Goal: Find specific page/section: Find specific page/section

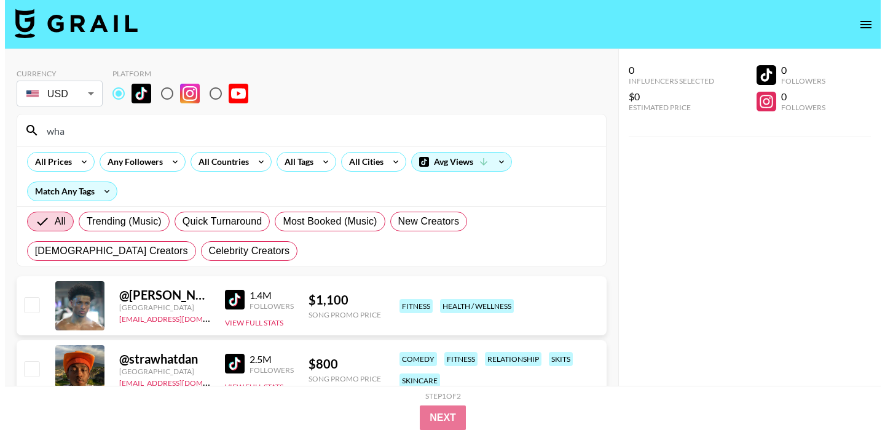
scroll to position [78, 0]
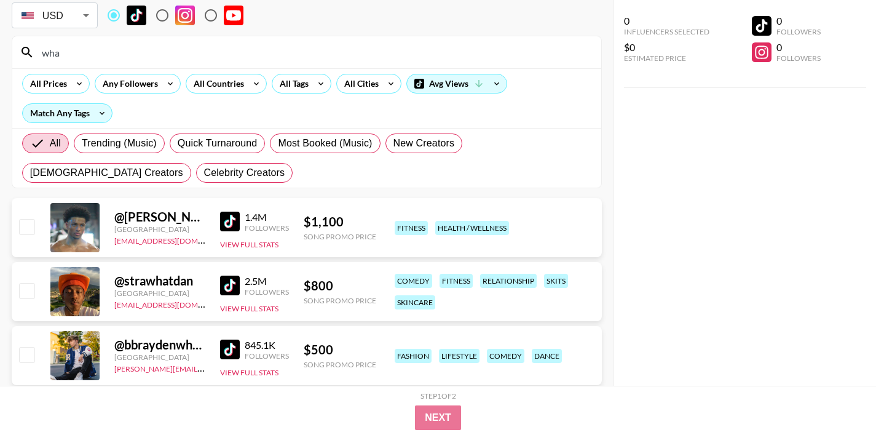
click at [100, 58] on input "wha" at bounding box center [313, 52] width 559 height 20
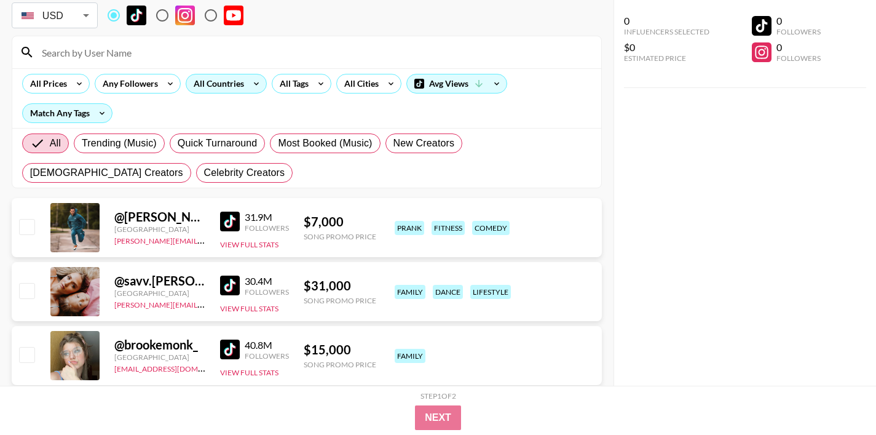
click at [223, 83] on div "All Countries" at bounding box center [216, 83] width 60 height 18
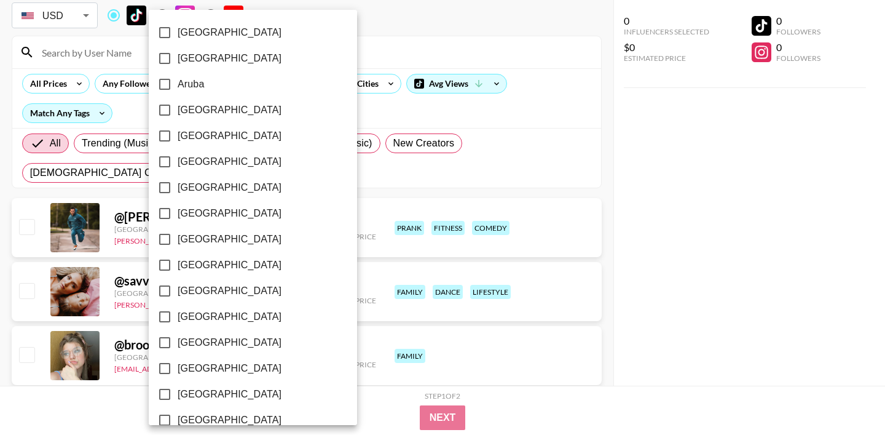
click at [159, 110] on input "[GEOGRAPHIC_DATA]" at bounding box center [165, 110] width 26 height 26
checkbox input "true"
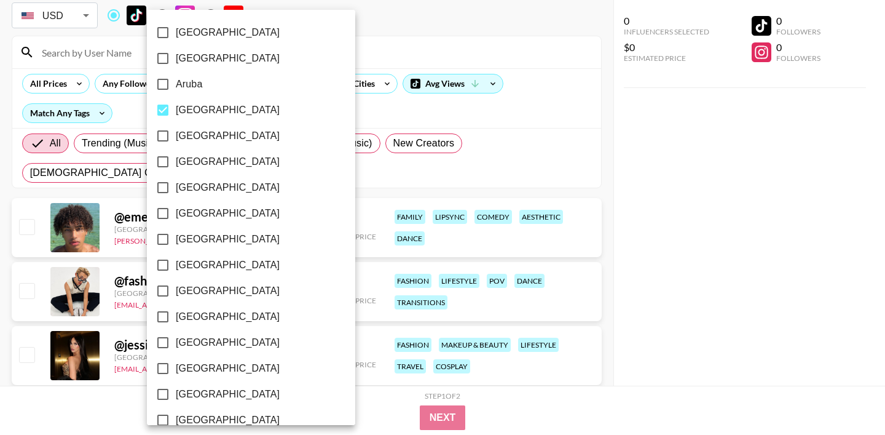
click at [369, 104] on div at bounding box center [442, 217] width 885 height 435
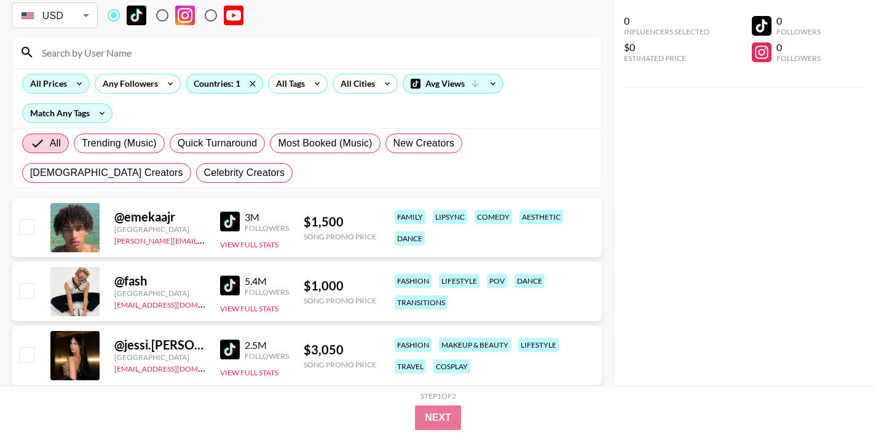
click at [82, 82] on icon at bounding box center [79, 83] width 20 height 18
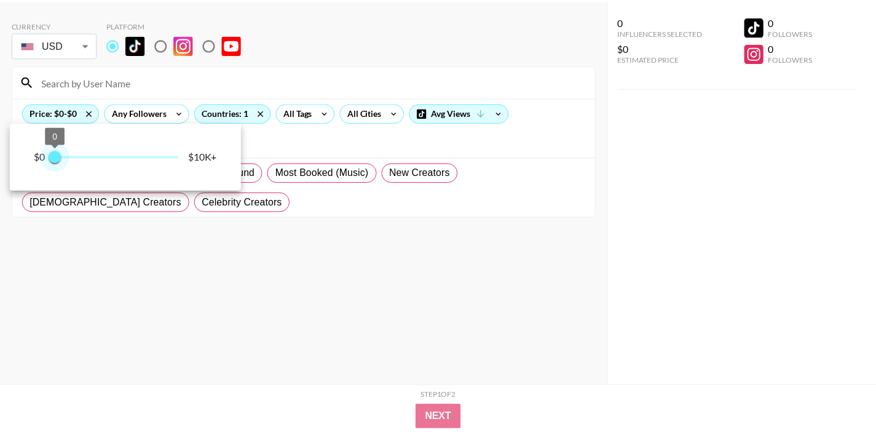
scroll to position [49, 0]
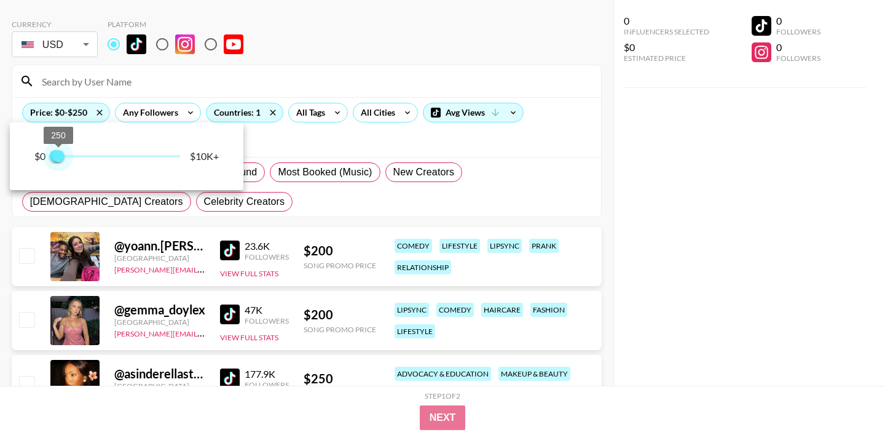
type input "500"
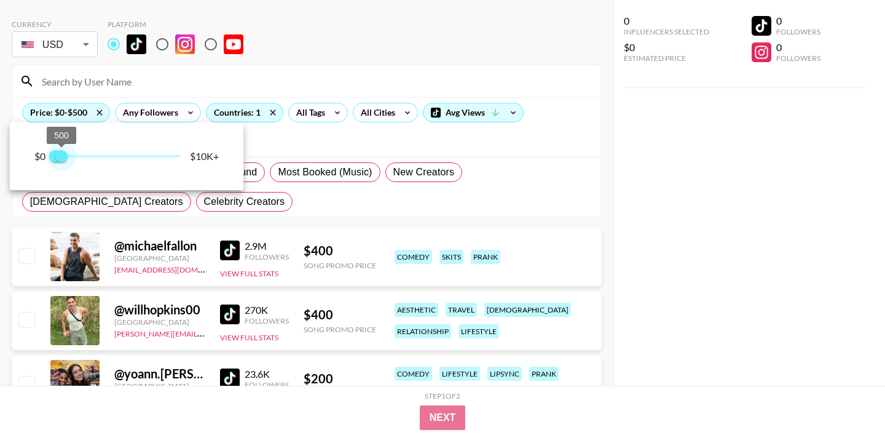
drag, startPoint x: 178, startPoint y: 127, endPoint x: 63, endPoint y: 138, distance: 116.1
click at [63, 150] on span "500" at bounding box center [61, 156] width 12 height 12
click at [604, 217] on div at bounding box center [442, 217] width 885 height 435
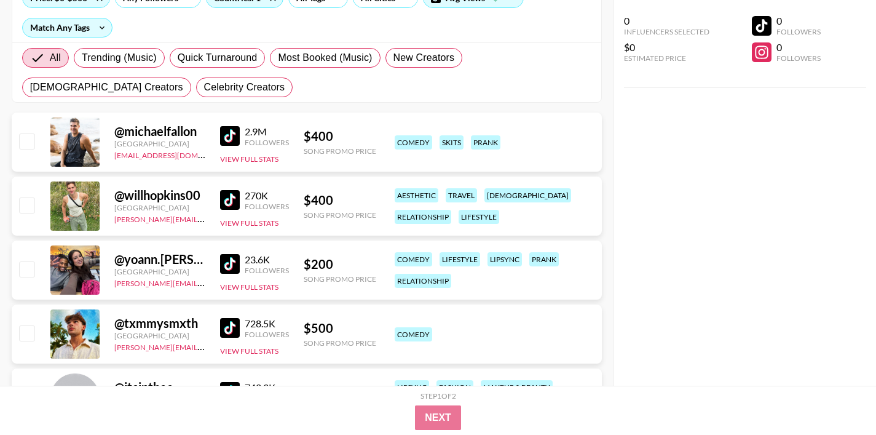
scroll to position [189, 0]
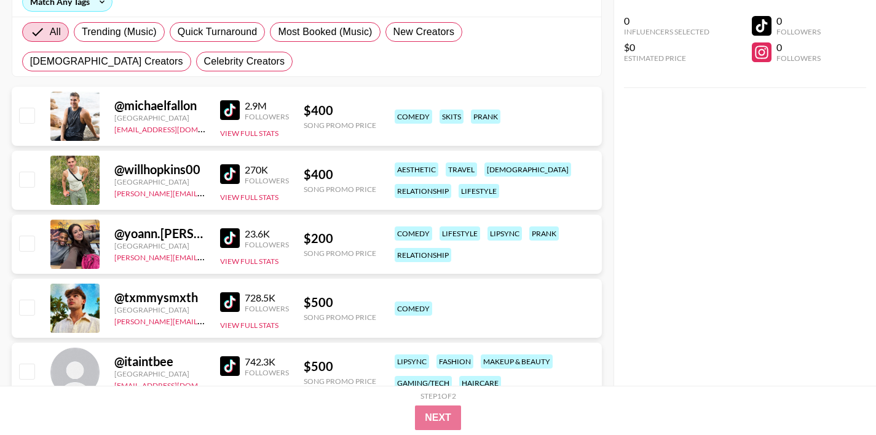
click at [231, 116] on img at bounding box center [230, 110] width 20 height 20
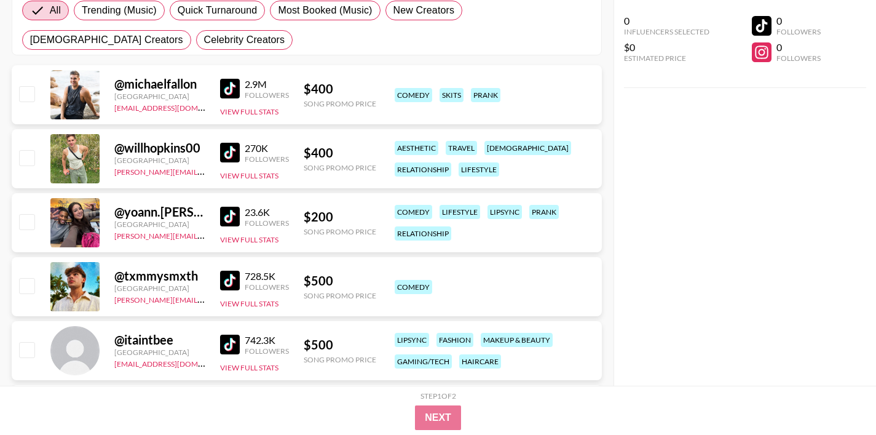
scroll to position [239, 0]
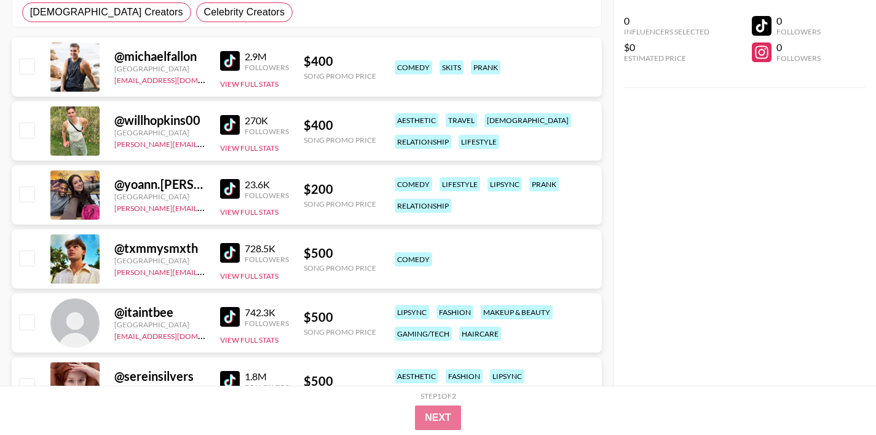
click at [221, 184] on img at bounding box center [230, 189] width 20 height 20
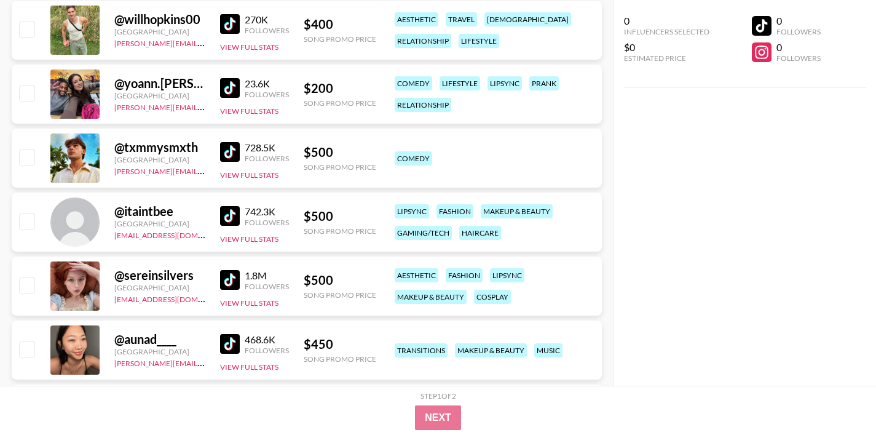
scroll to position [354, 0]
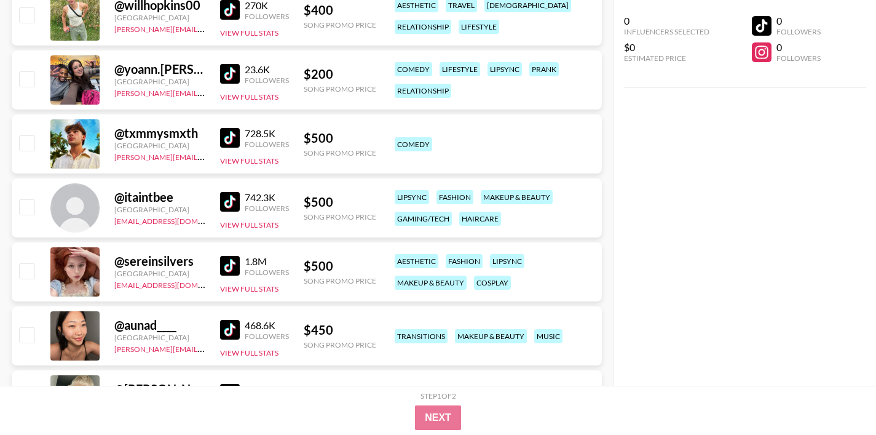
click at [236, 200] on img at bounding box center [230, 202] width 20 height 20
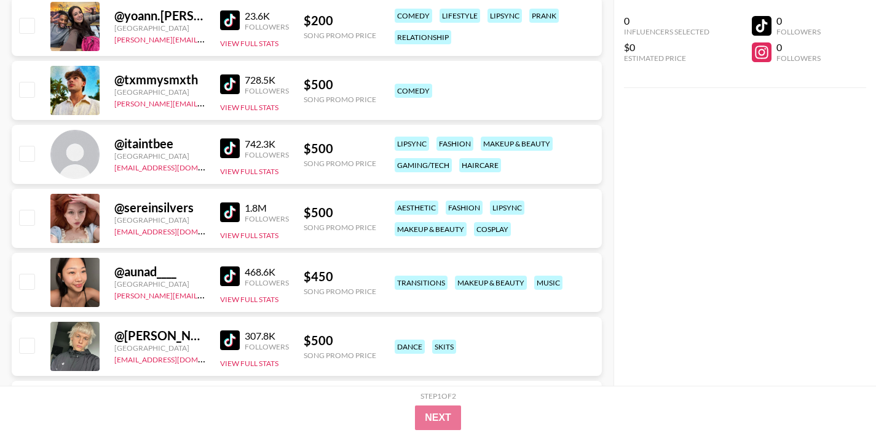
scroll to position [413, 0]
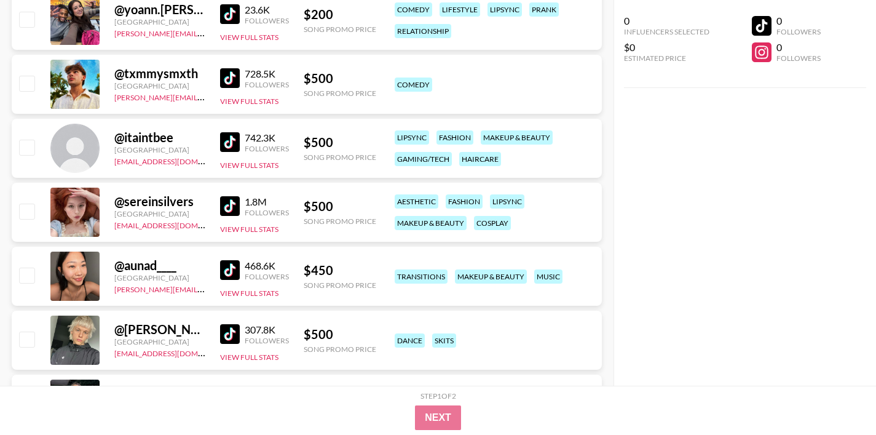
click at [235, 271] on img at bounding box center [230, 270] width 20 height 20
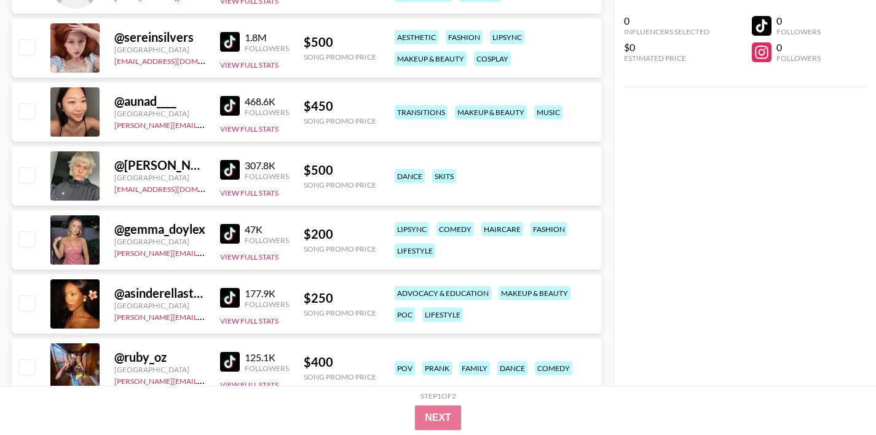
scroll to position [600, 0]
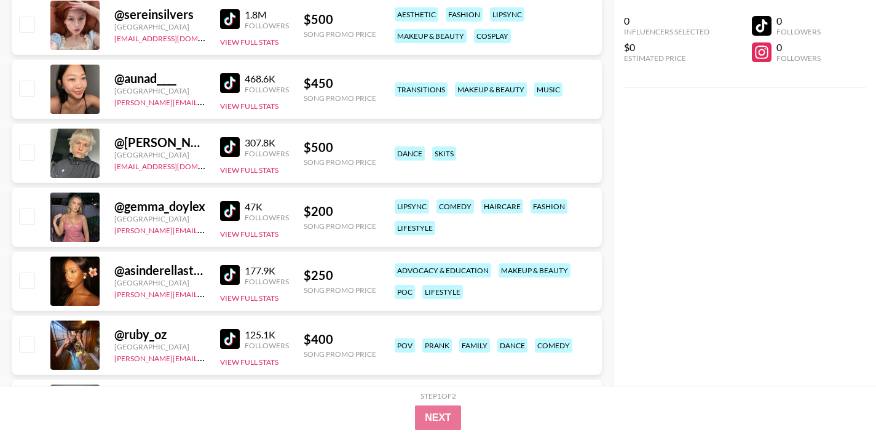
click at [233, 209] on img at bounding box center [230, 211] width 20 height 20
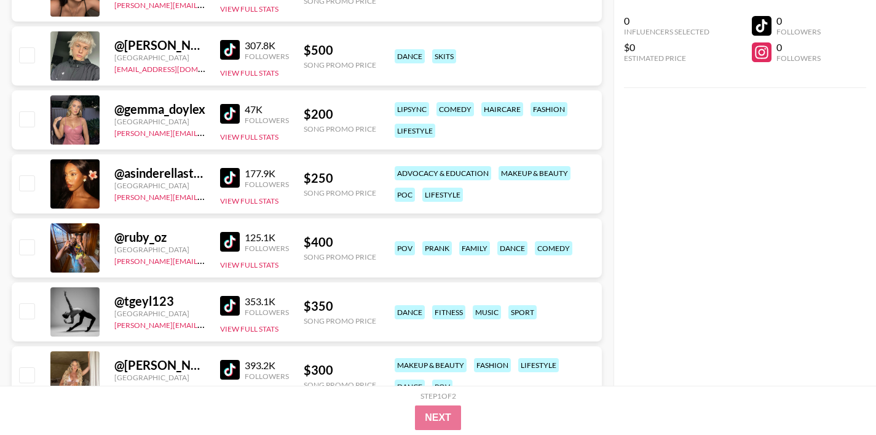
scroll to position [698, 0]
click at [239, 178] on img at bounding box center [230, 177] width 20 height 20
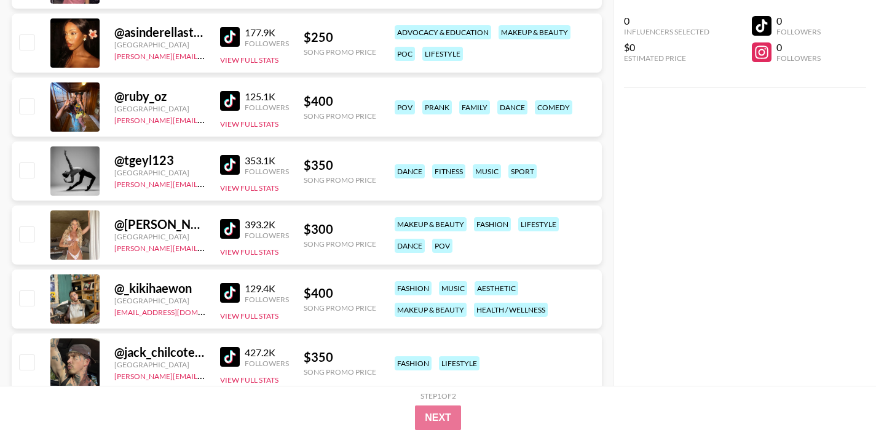
scroll to position [839, 0]
click at [232, 292] on img at bounding box center [230, 292] width 20 height 20
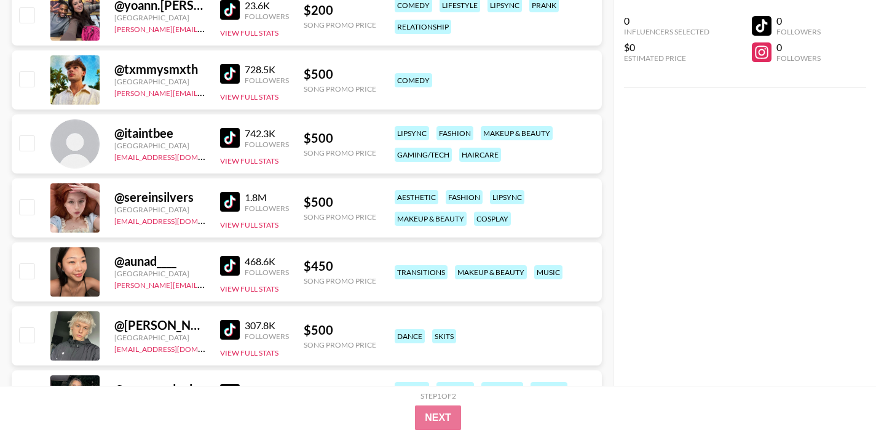
scroll to position [409, 0]
